Goal: Information Seeking & Learning: Learn about a topic

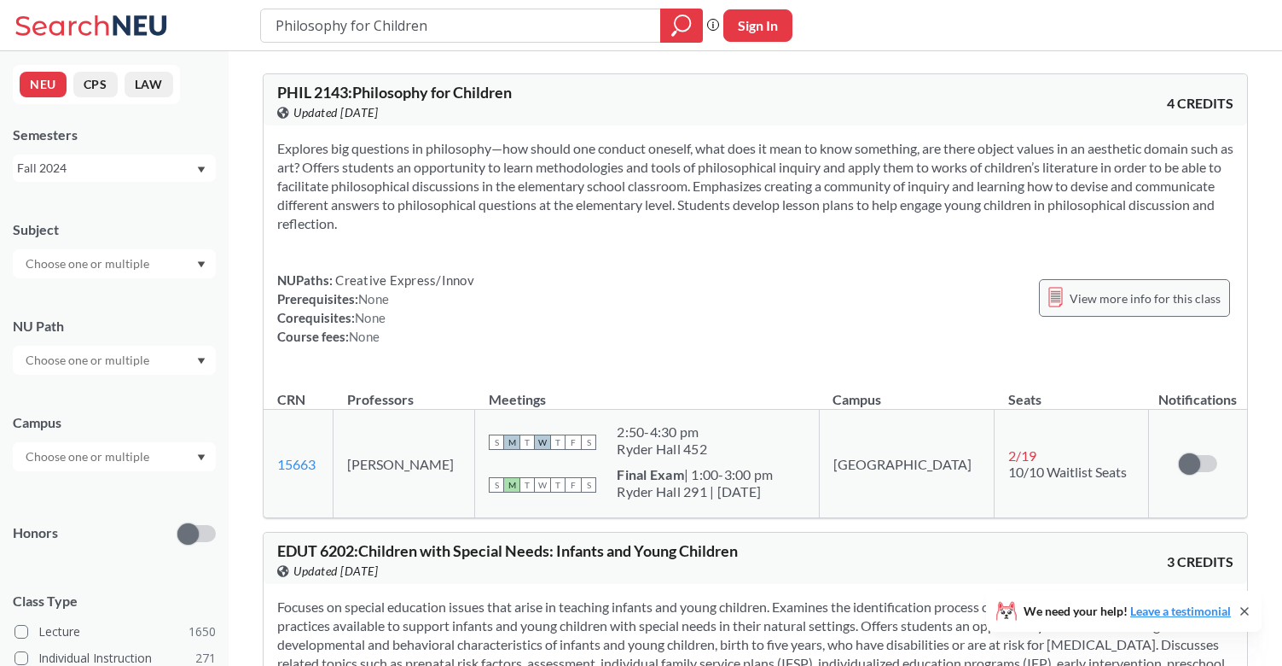
click at [1101, 303] on span "View more info for this class" at bounding box center [1145, 298] width 151 height 21
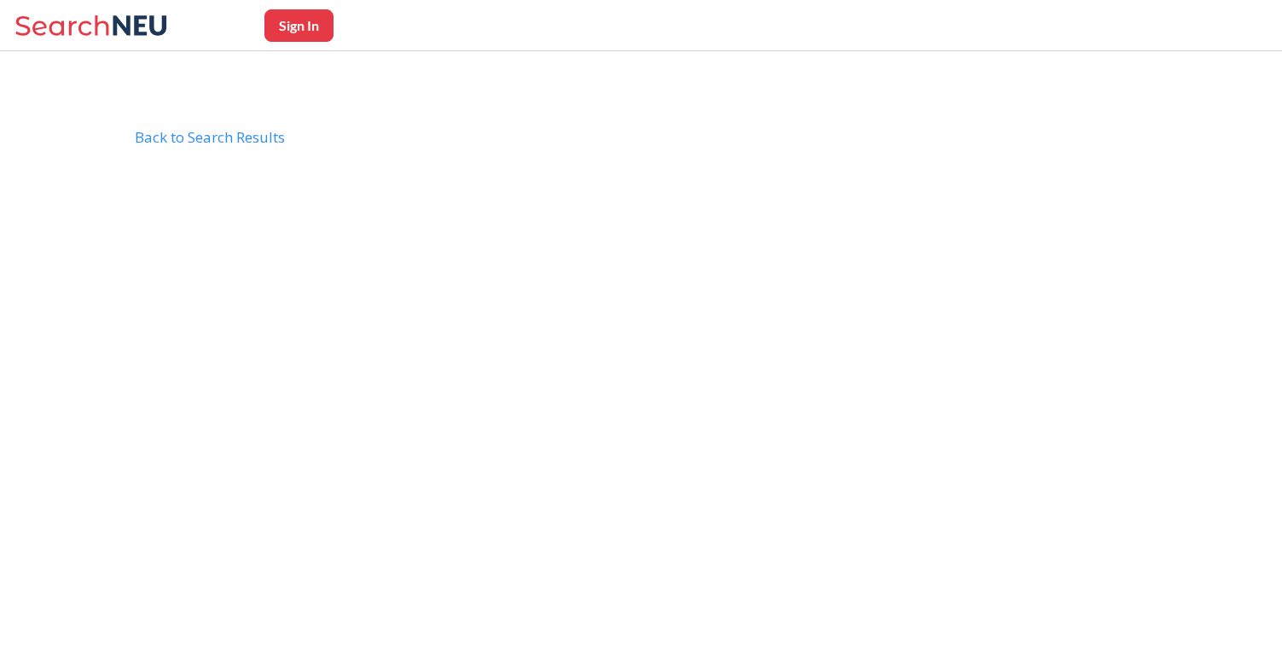
click at [248, 124] on html "Sign In Back to Search Results PHIL2143" at bounding box center [641, 333] width 1282 height 666
click at [248, 138] on div "Back to Search Results" at bounding box center [648, 144] width 1026 height 32
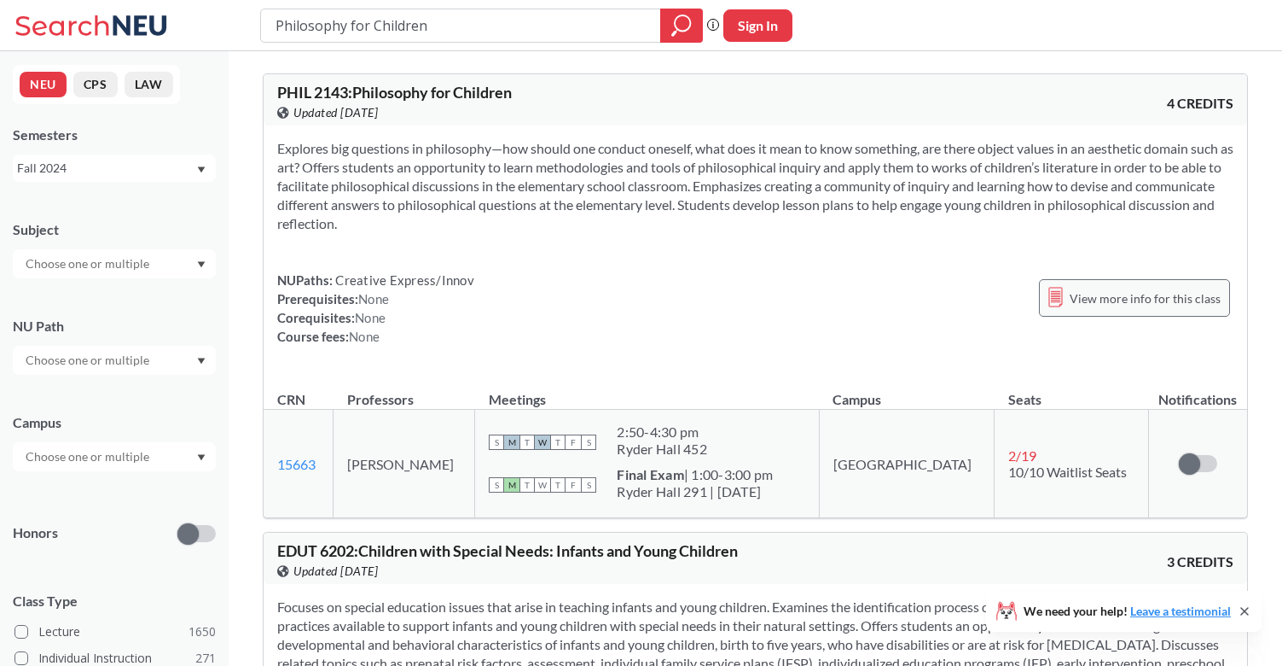
click at [1128, 308] on span "View more info for this class" at bounding box center [1145, 298] width 151 height 21
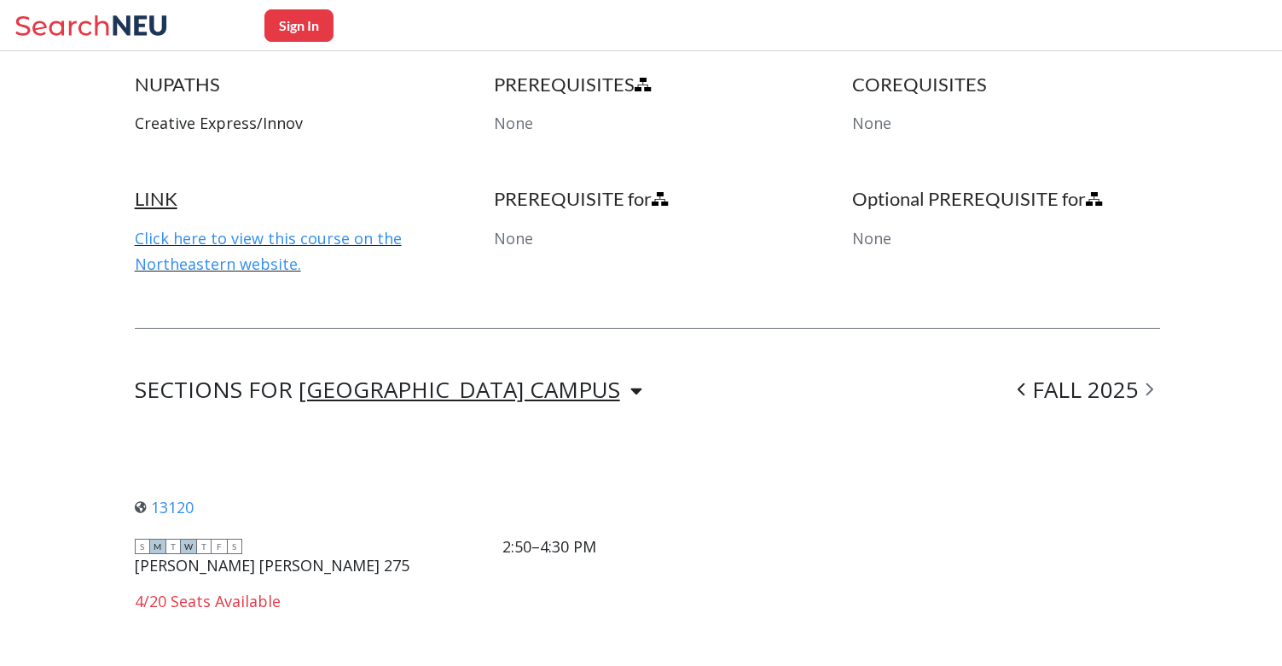
scroll to position [907, 0]
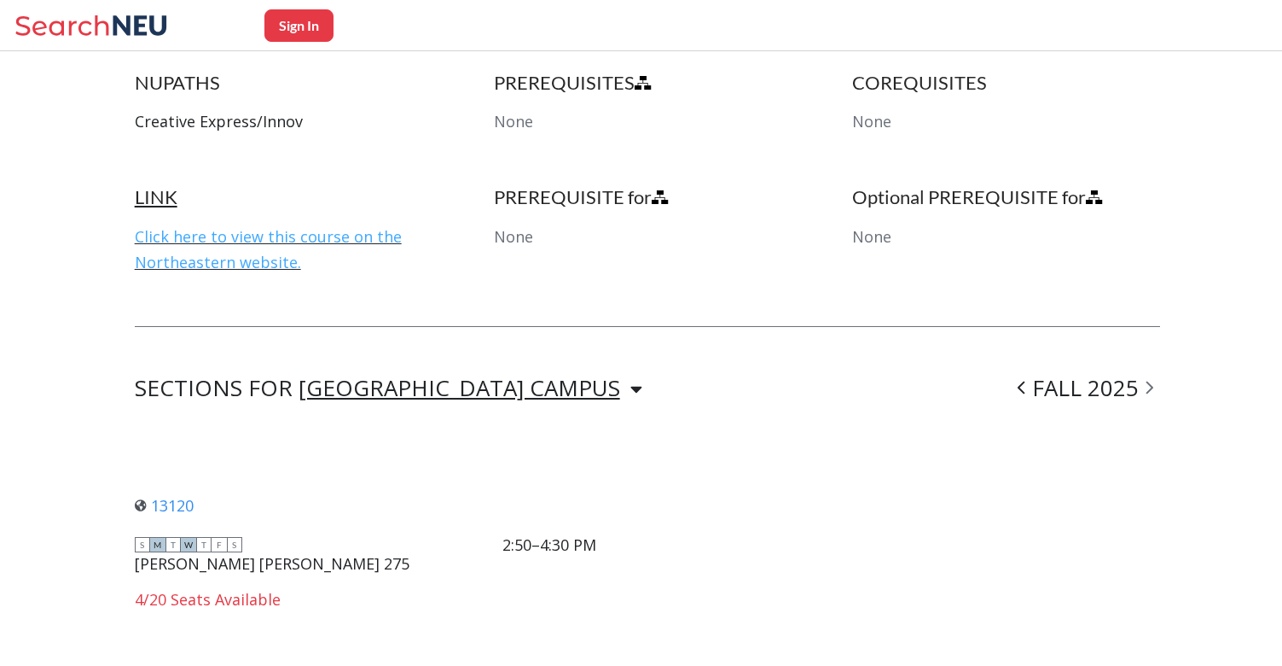
click at [322, 231] on link "Click here to view this course on the Northeastern website." at bounding box center [268, 249] width 267 height 46
